Goal: Check status: Check status

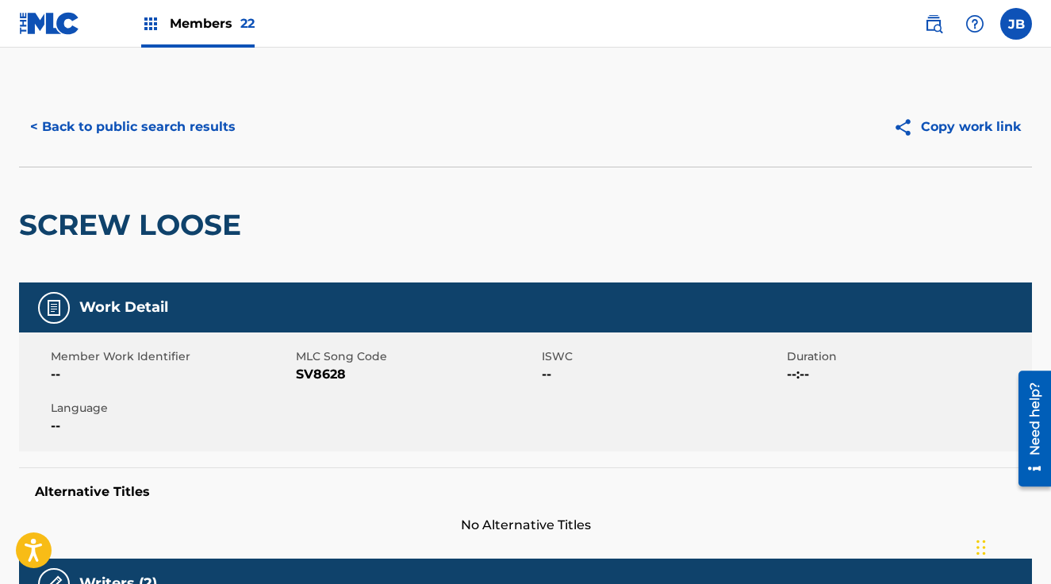
drag, startPoint x: 197, startPoint y: 16, endPoint x: 210, endPoint y: 22, distance: 14.2
click at [197, 16] on span "Members 22" at bounding box center [212, 23] width 85 height 18
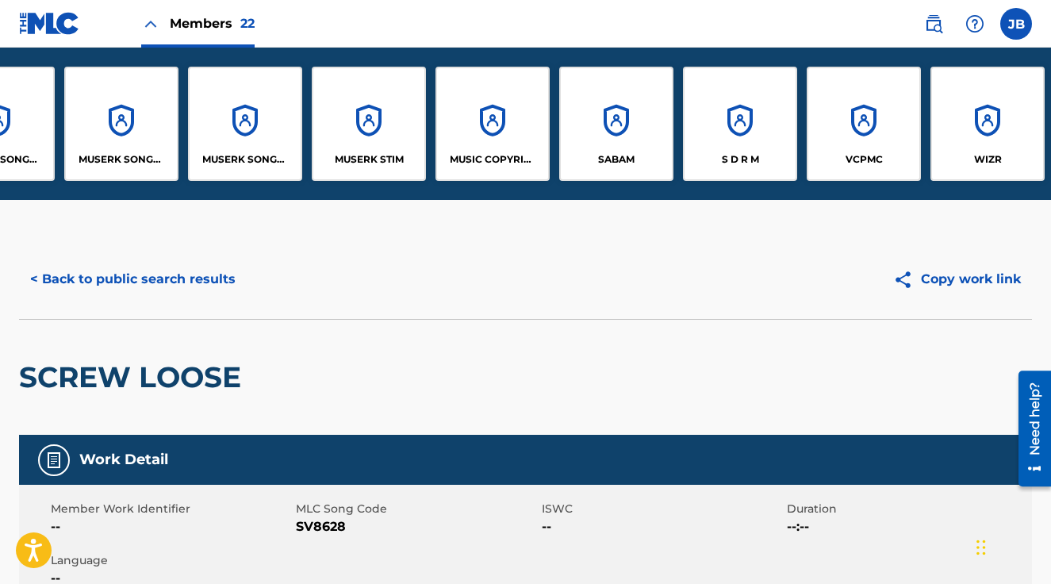
scroll to position [0, 1699]
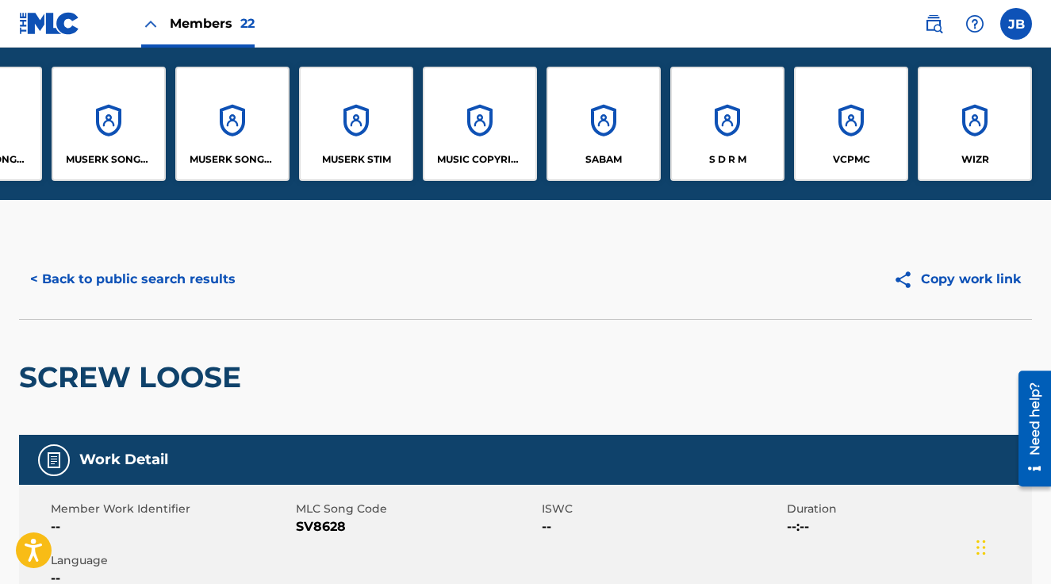
click at [596, 136] on div "SABAM" at bounding box center [603, 124] width 114 height 114
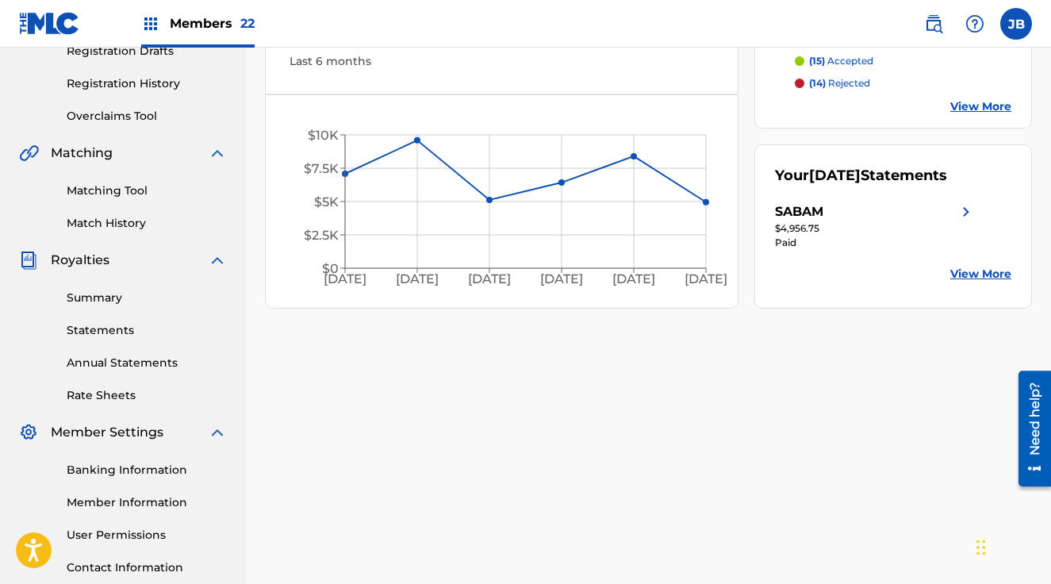
scroll to position [345, 0]
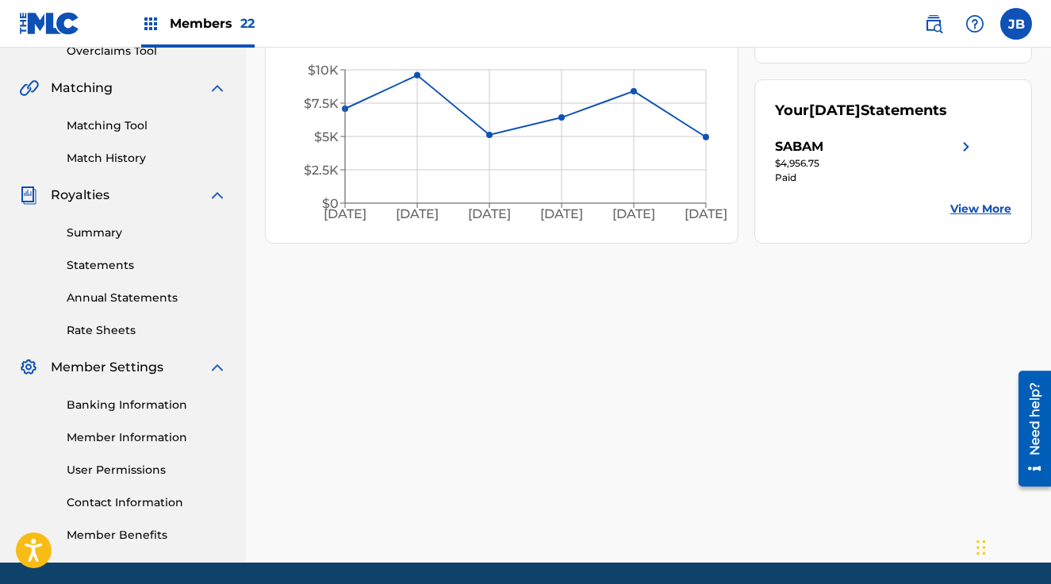
click at [87, 258] on link "Statements" at bounding box center [147, 265] width 160 height 17
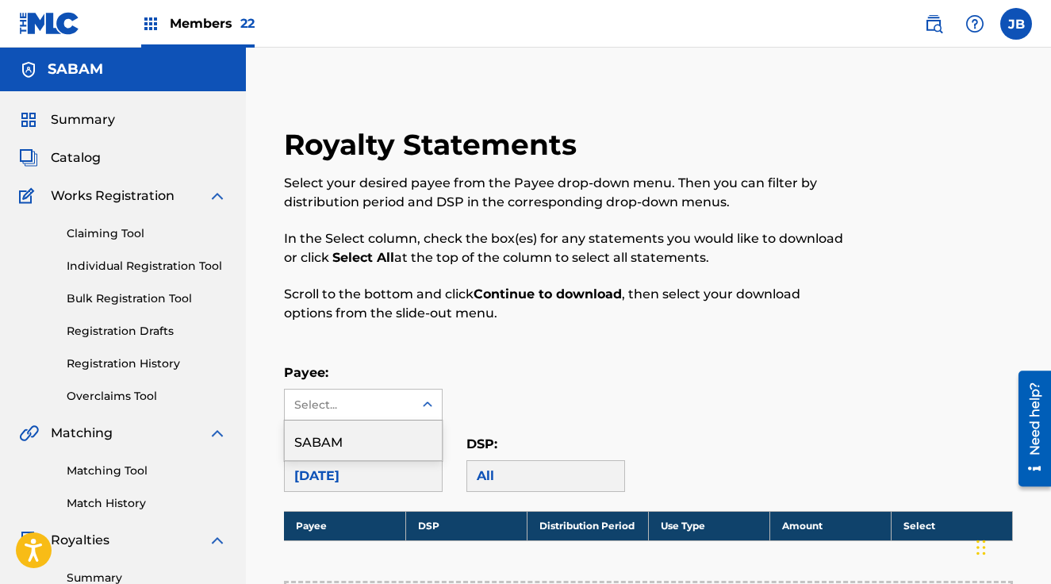
click at [405, 393] on div "Select..." at bounding box center [349, 404] width 128 height 30
click at [391, 427] on div "SABAM" at bounding box center [363, 440] width 157 height 40
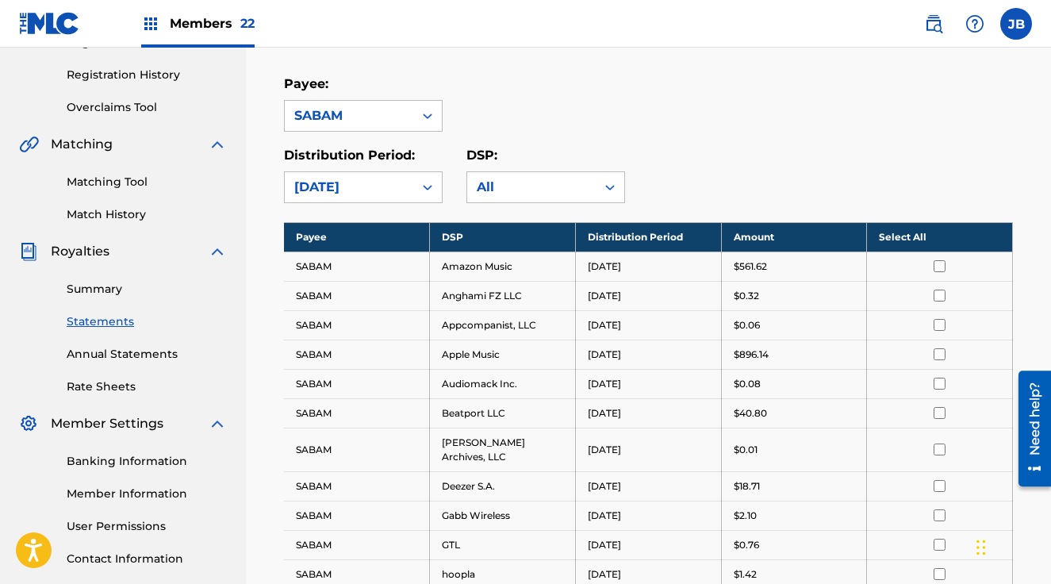
scroll to position [333, 0]
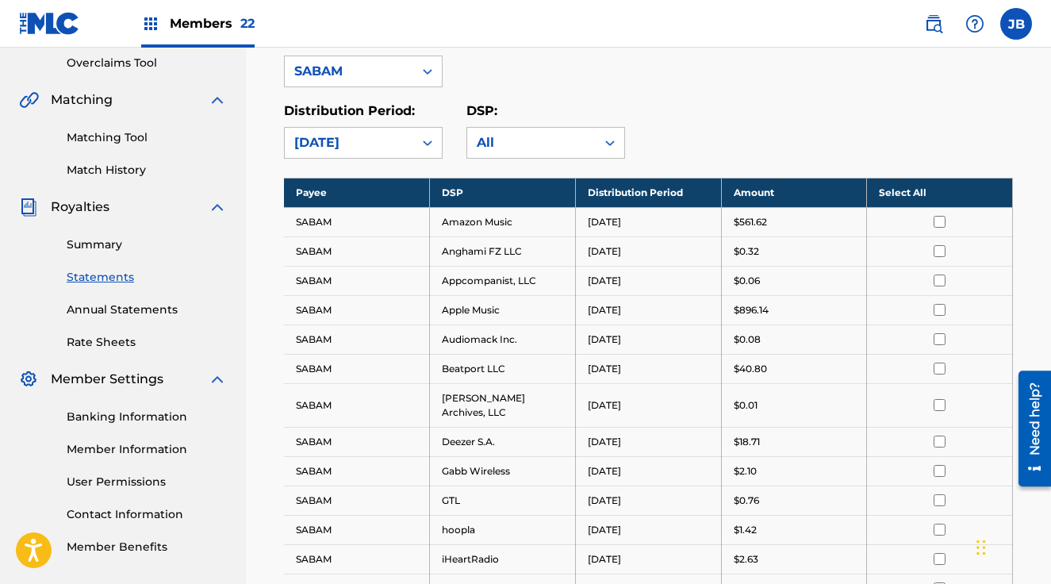
click at [86, 244] on link "Summary" at bounding box center [147, 244] width 160 height 17
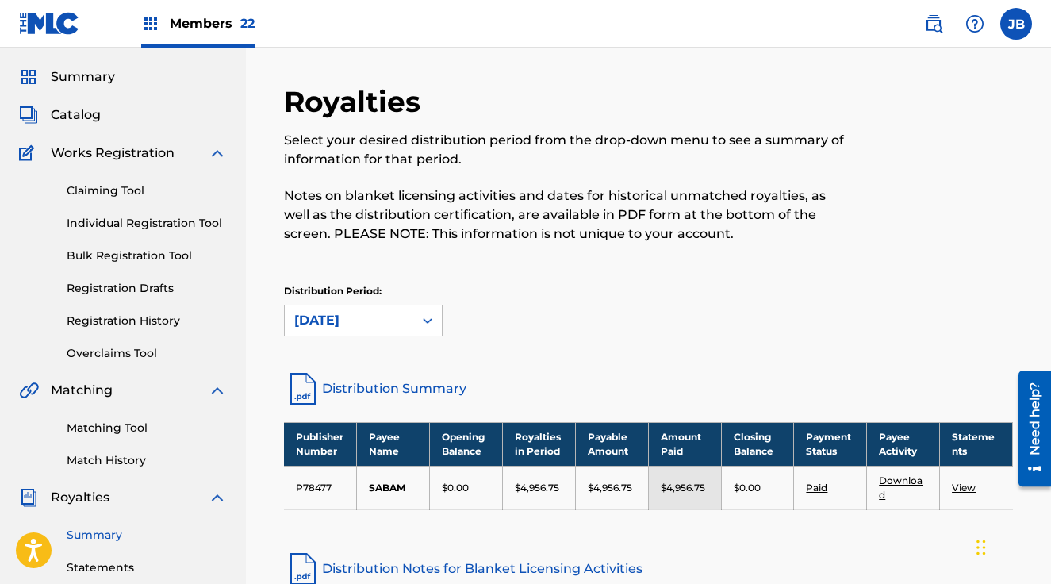
scroll to position [53, 0]
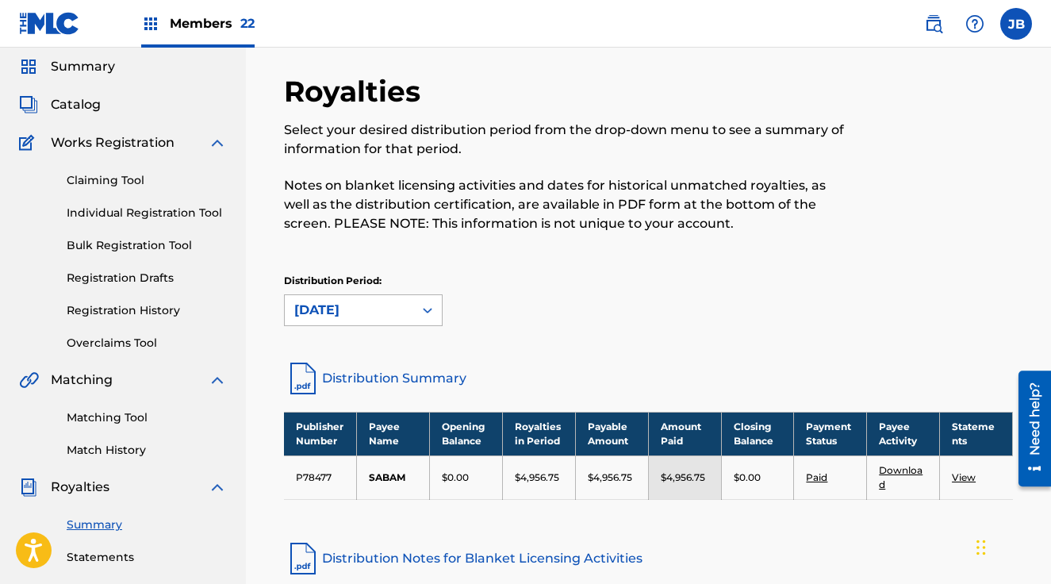
click at [381, 296] on div "August 2025" at bounding box center [349, 310] width 128 height 30
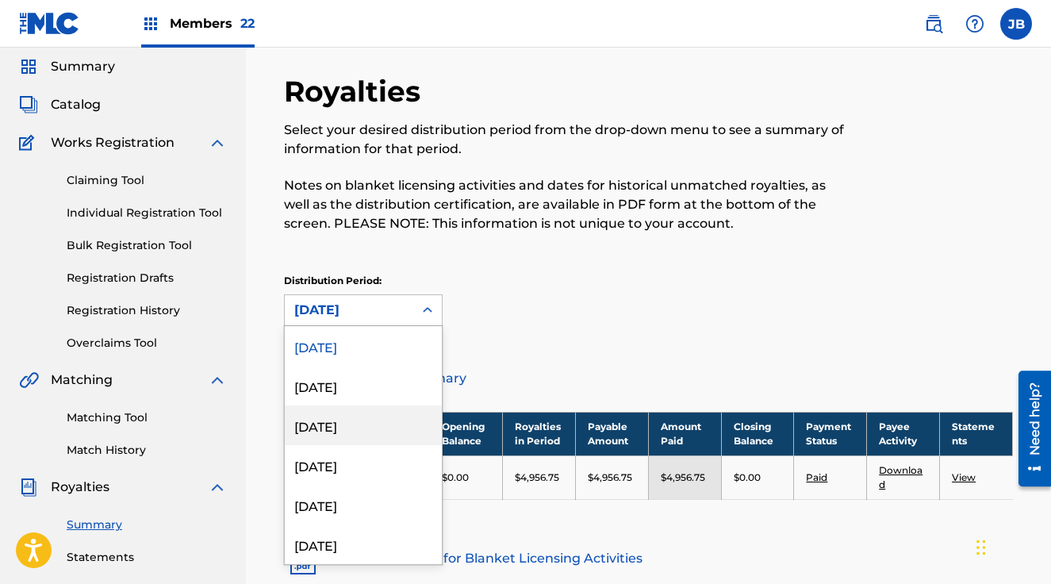
click at [343, 423] on div "June 2025" at bounding box center [363, 425] width 157 height 40
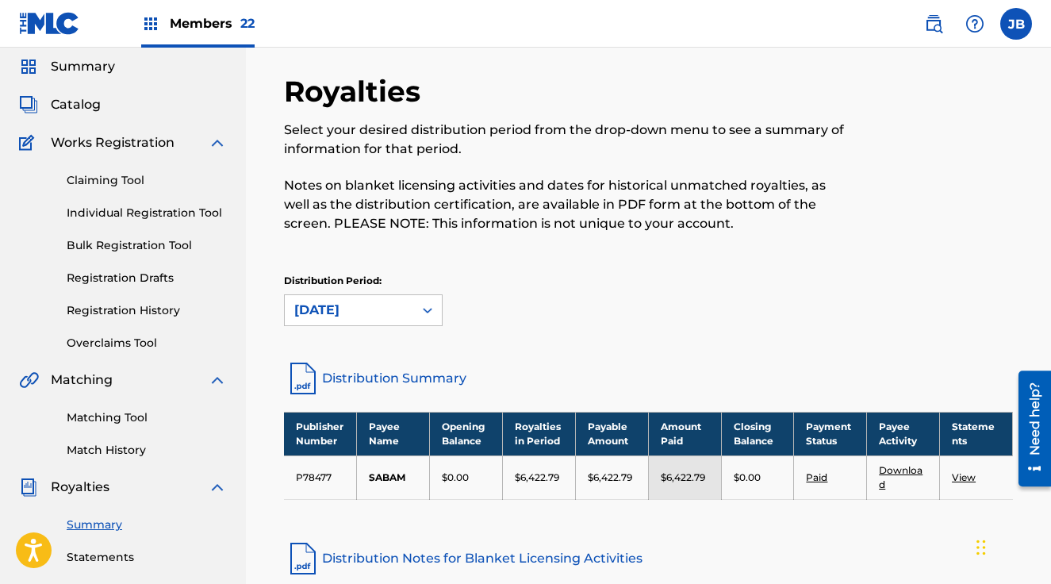
click at [424, 311] on icon at bounding box center [427, 310] width 16 height 16
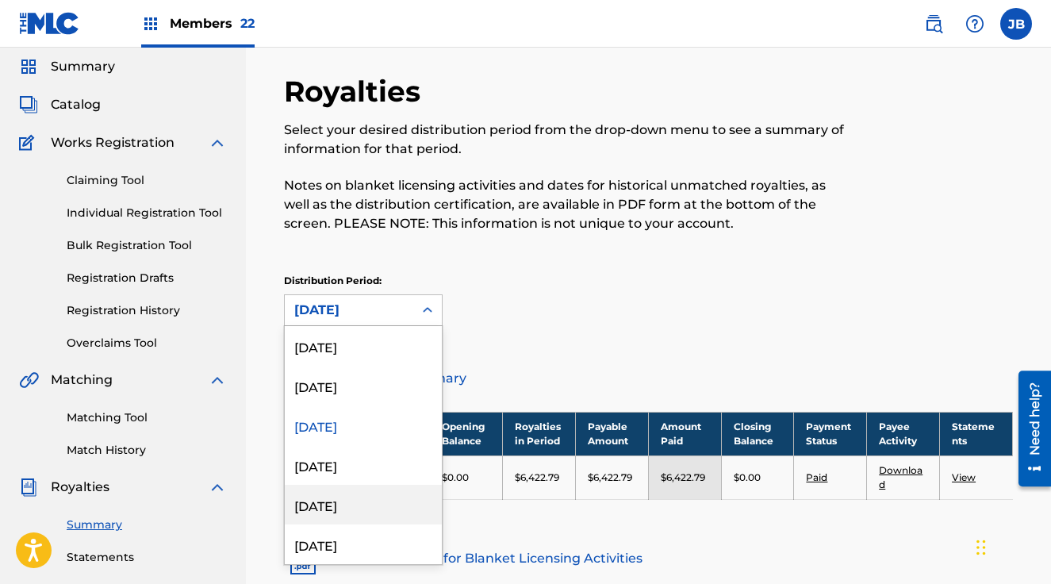
click at [330, 497] on div "April 2025" at bounding box center [363, 504] width 157 height 40
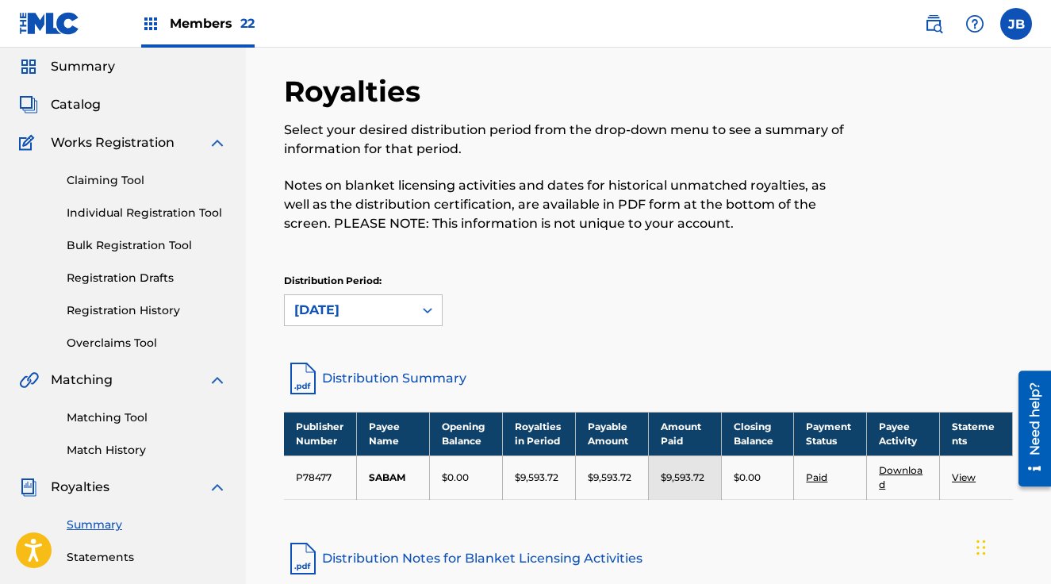
click at [362, 295] on div "April 2025" at bounding box center [349, 310] width 128 height 30
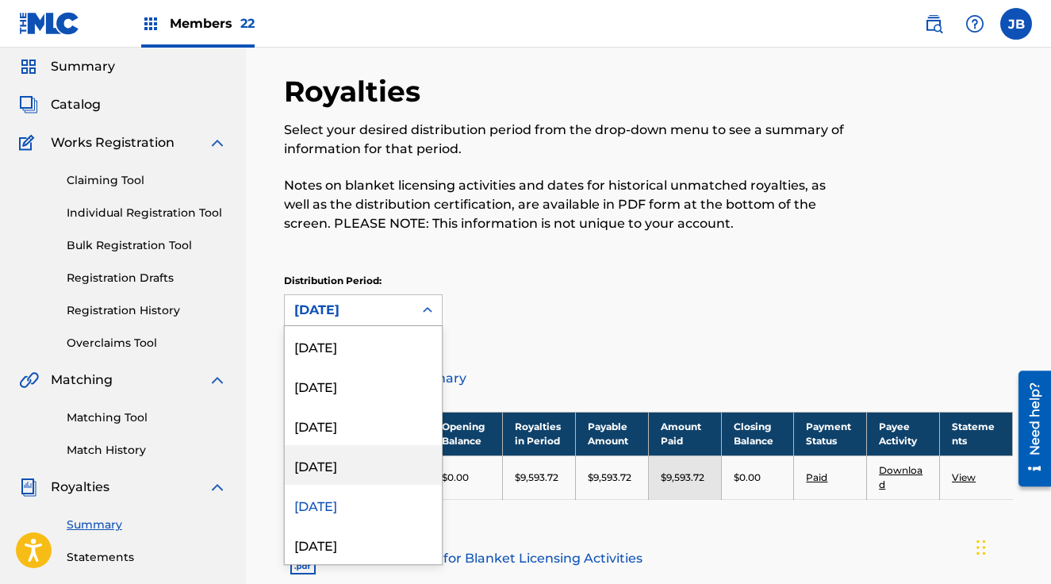
click at [345, 461] on div "May 2025" at bounding box center [363, 465] width 157 height 40
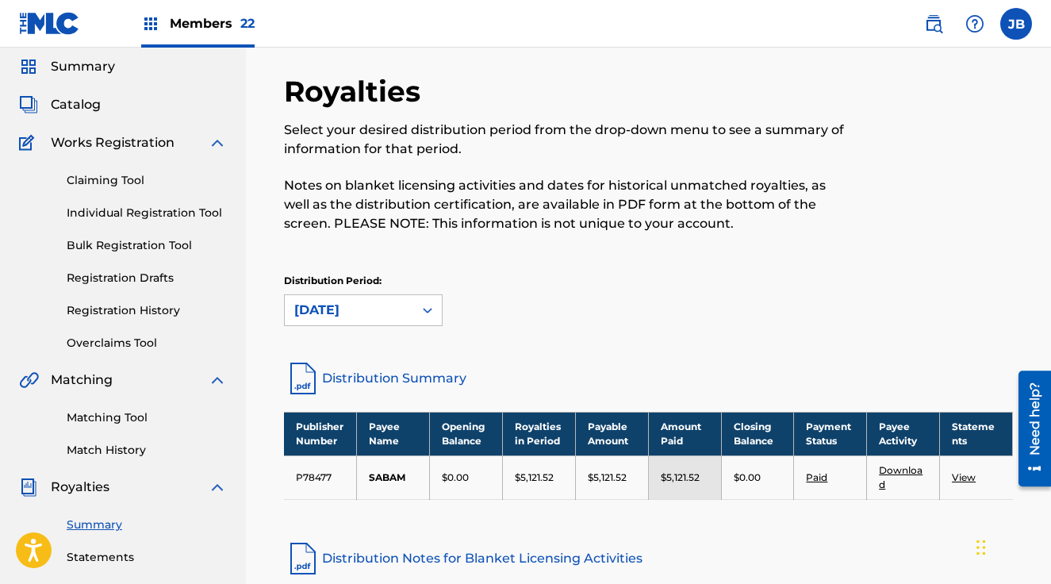
click at [413, 316] on div at bounding box center [427, 310] width 29 height 29
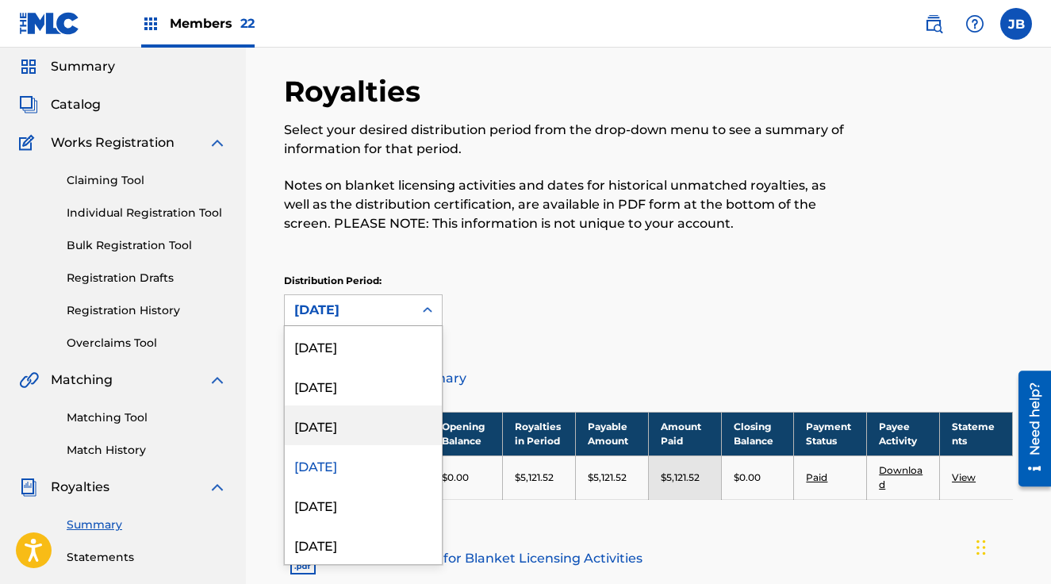
click at [356, 423] on div "June 2025" at bounding box center [363, 425] width 157 height 40
